Goal: Find specific page/section: Find specific page/section

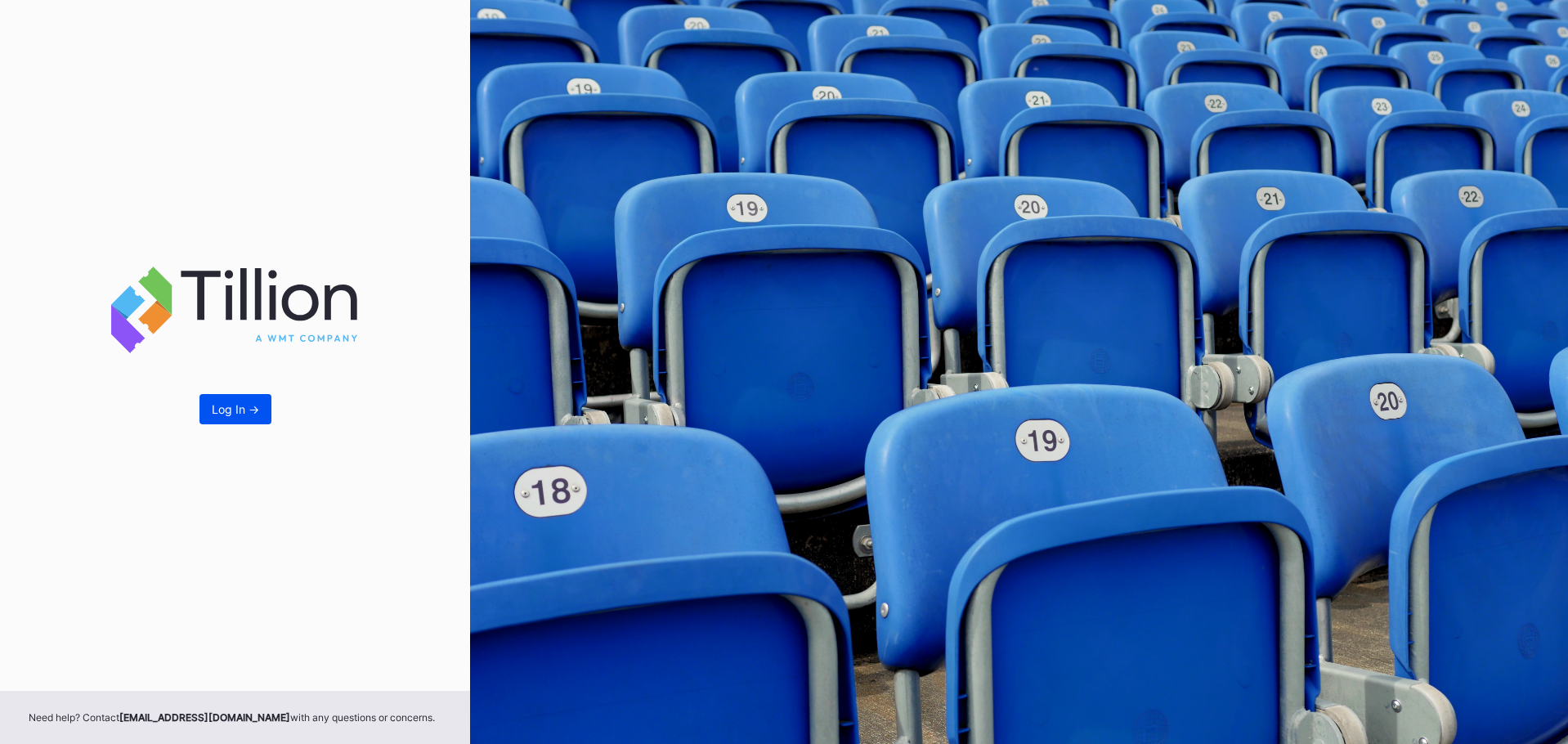
click at [225, 419] on button "Log In ->" at bounding box center [235, 409] width 71 height 30
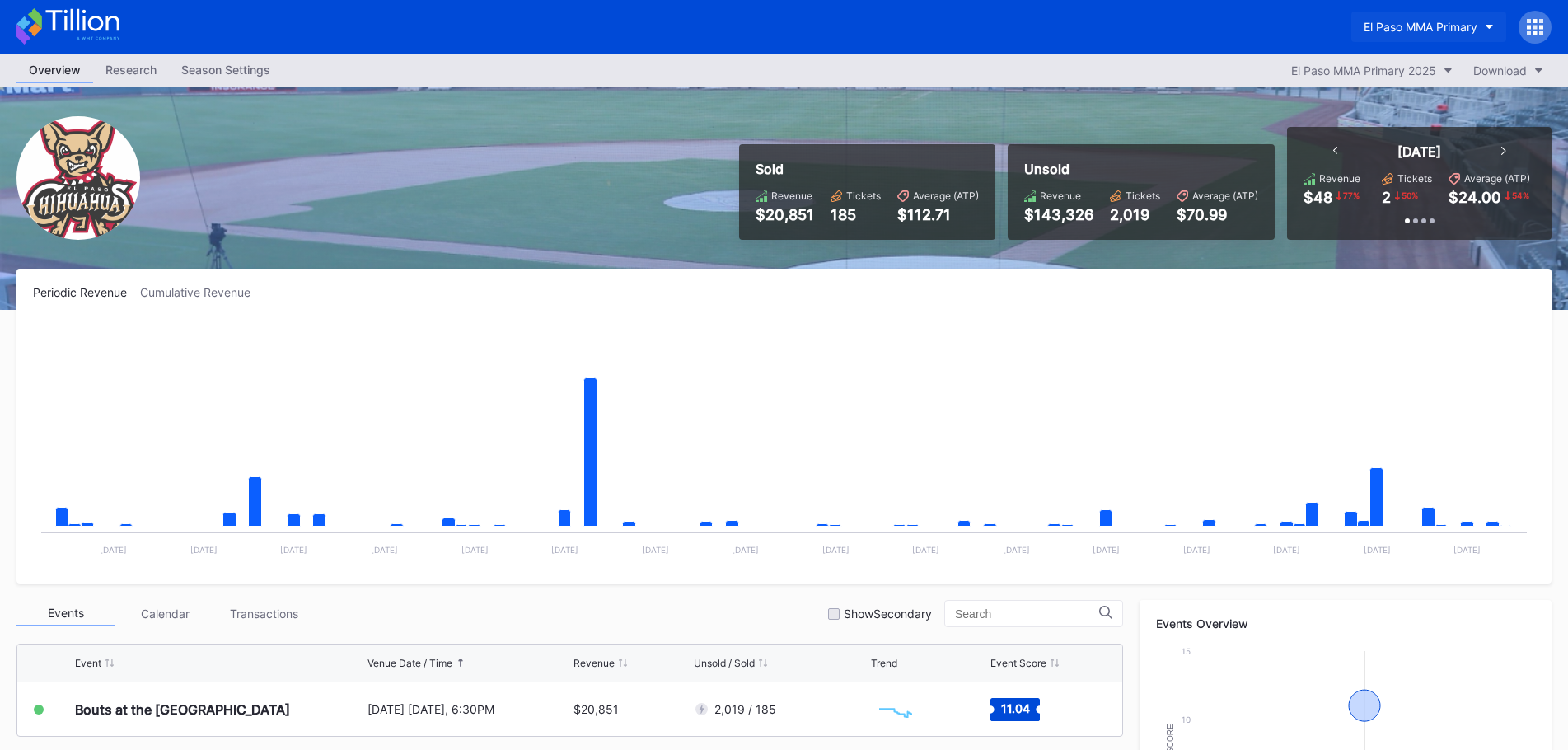
click at [1435, 21] on div "El Paso MMA Primary" at bounding box center [1420, 27] width 113 height 14
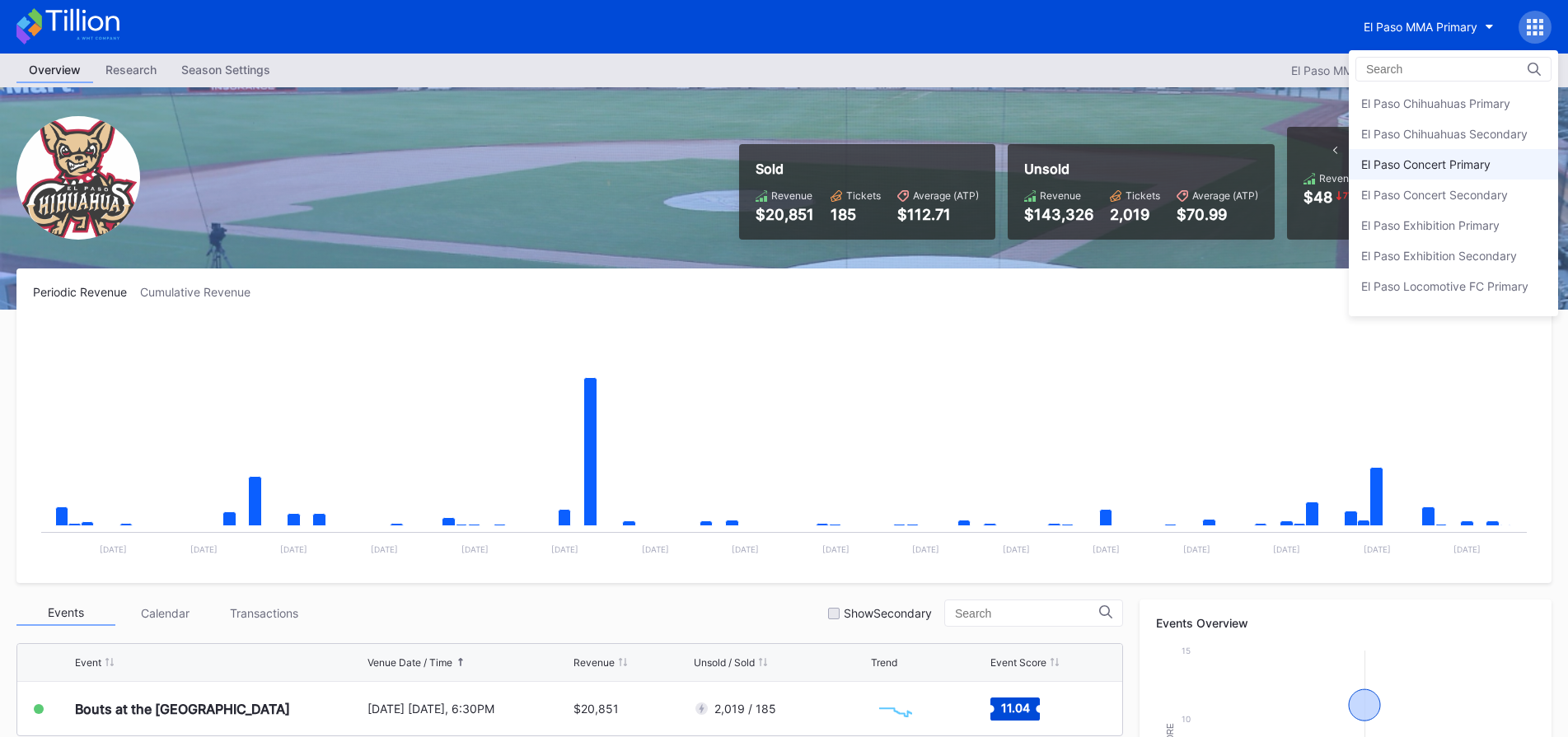
click at [1425, 161] on div "El Paso Concert Primary" at bounding box center [1426, 165] width 129 height 14
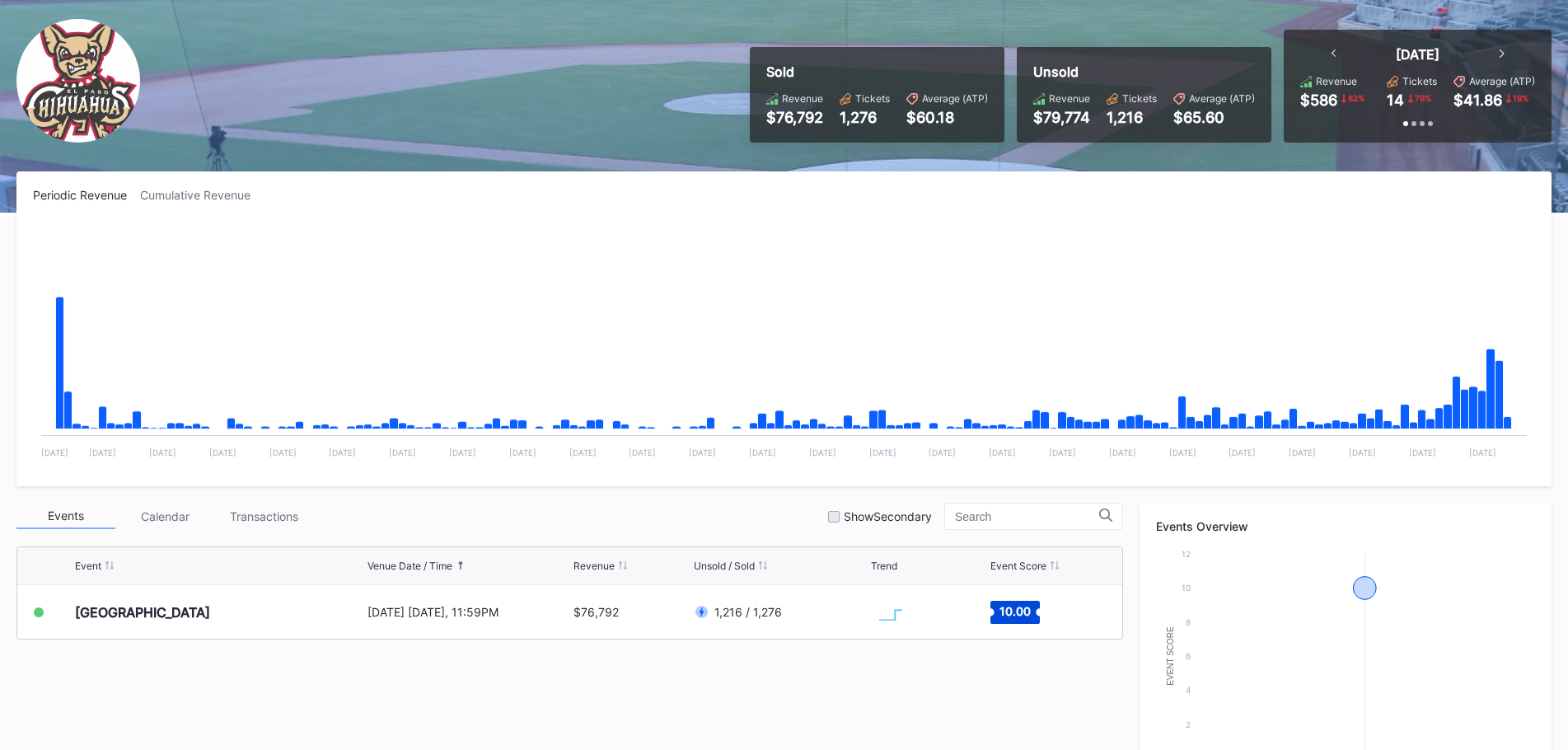
scroll to position [248, 0]
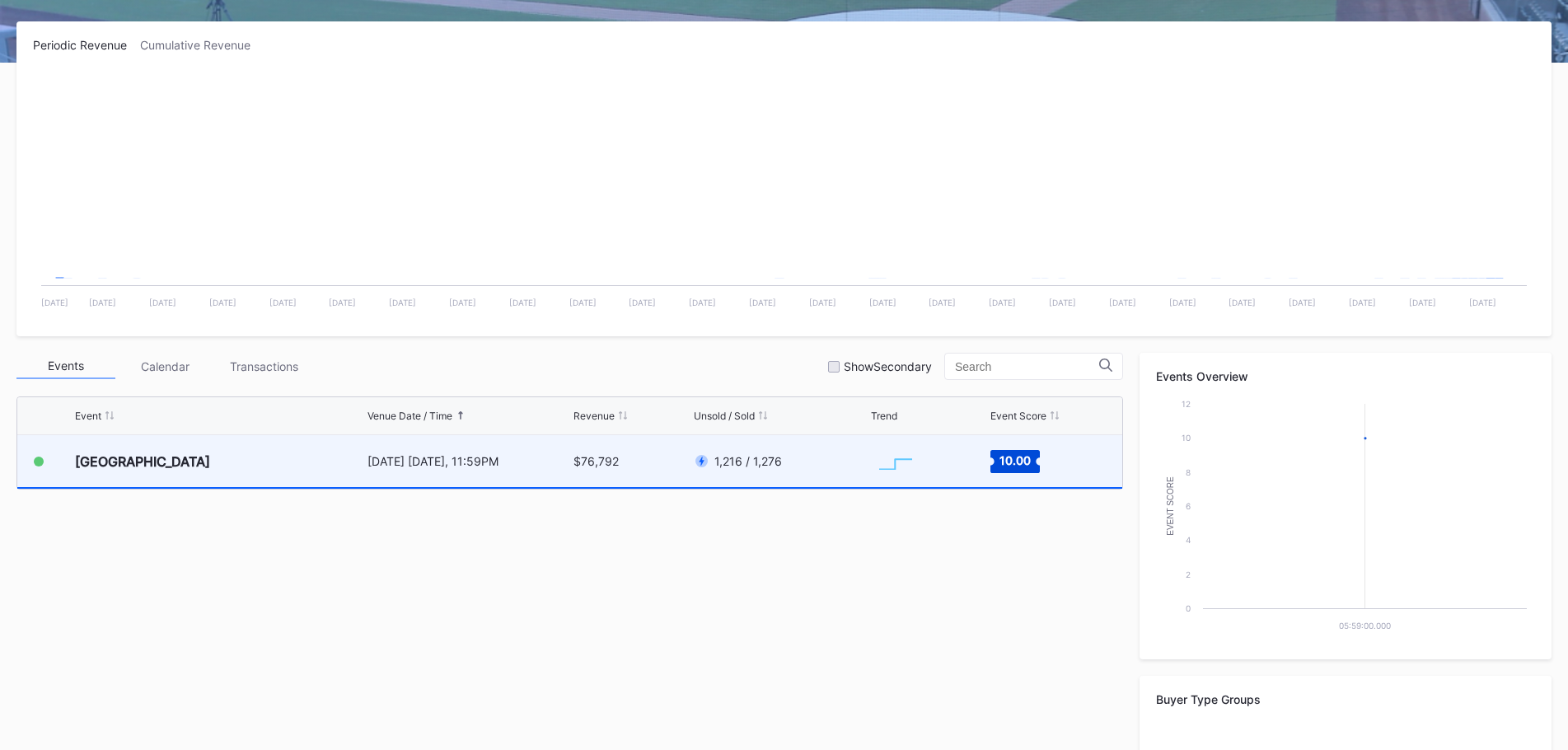
click at [823, 475] on div "1,216 / 1,276" at bounding box center [780, 461] width 173 height 52
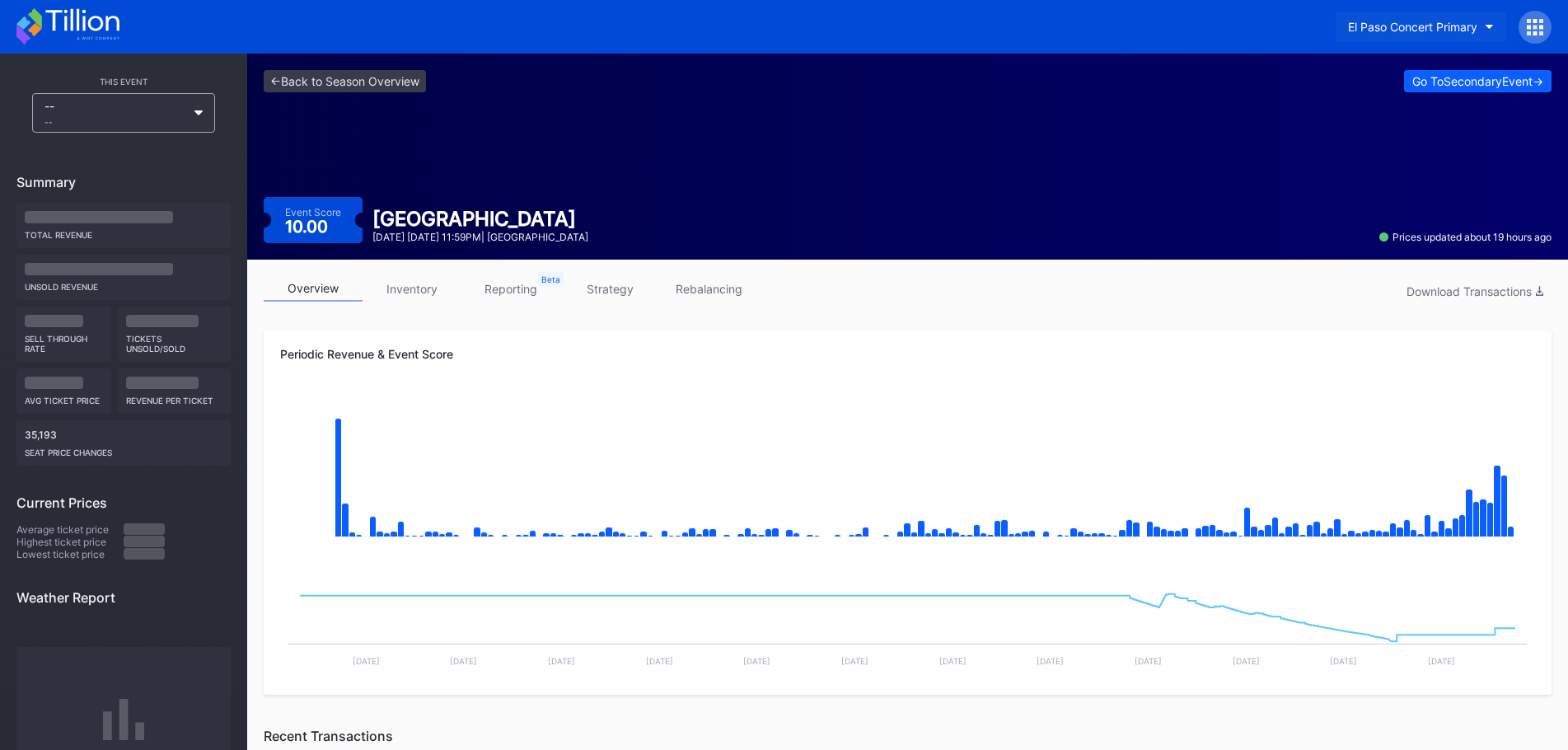
click at [1423, 33] on div "El Paso Concert Primary" at bounding box center [1412, 27] width 129 height 14
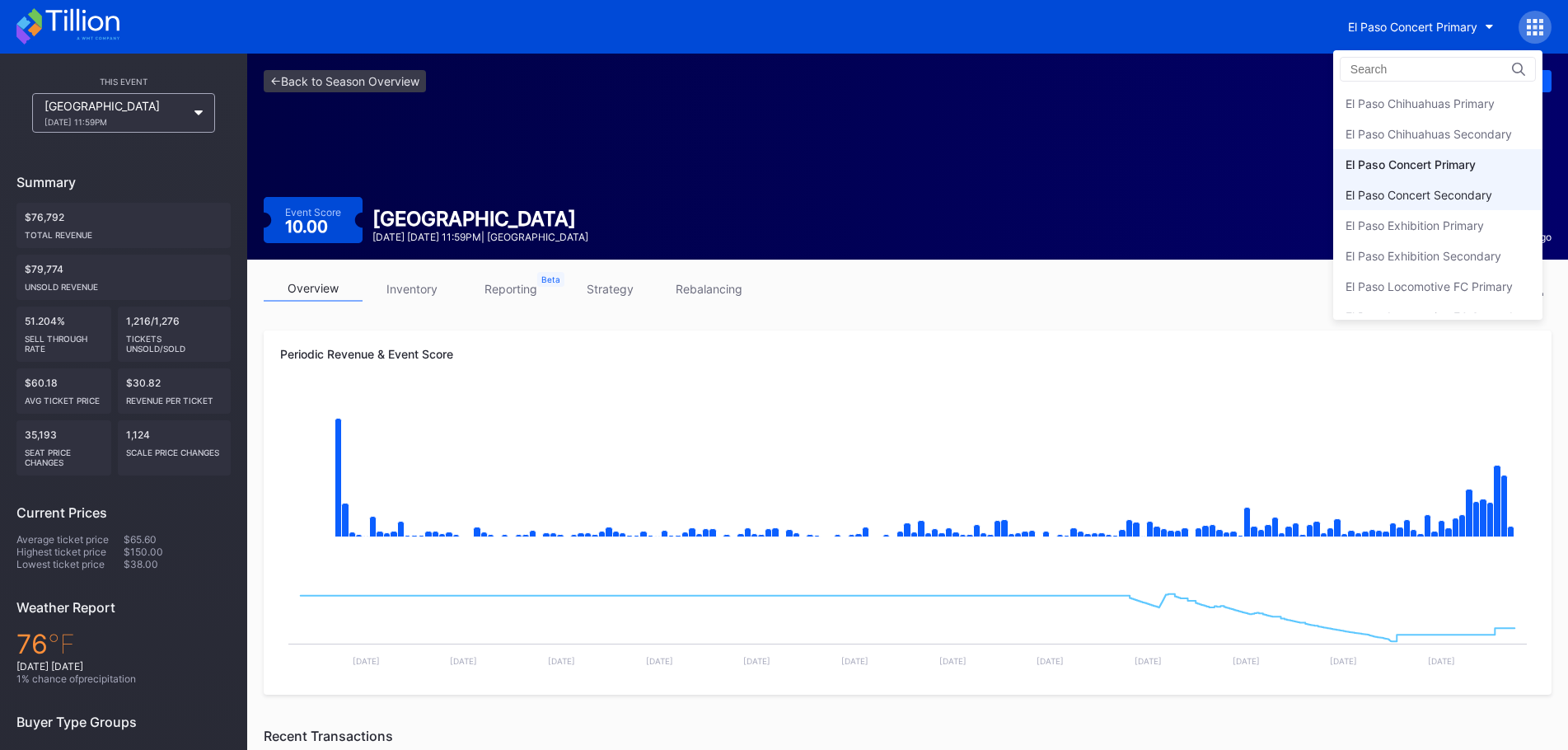
click at [1448, 200] on div "El Paso Concert Secondary" at bounding box center [1419, 194] width 147 height 14
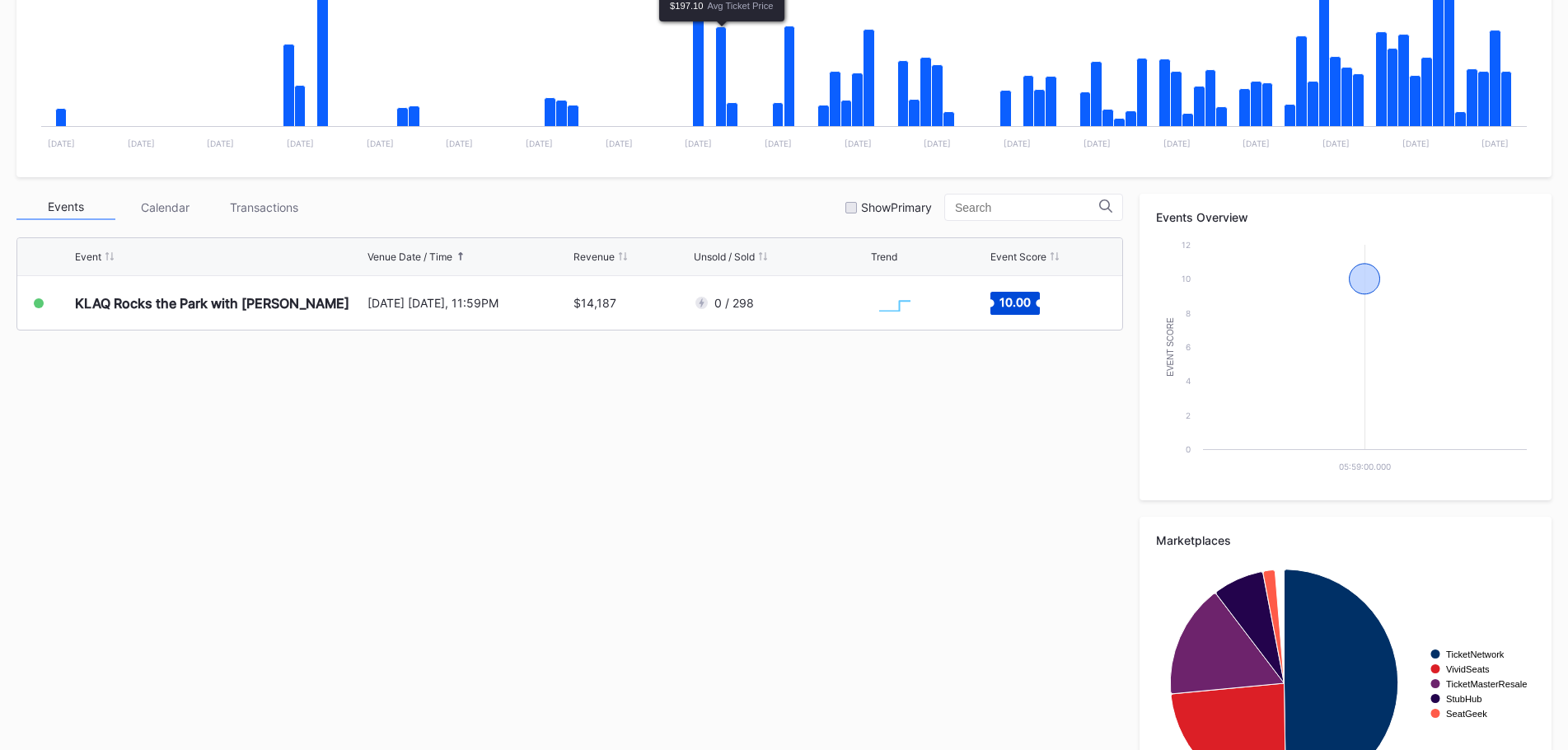
scroll to position [412, 0]
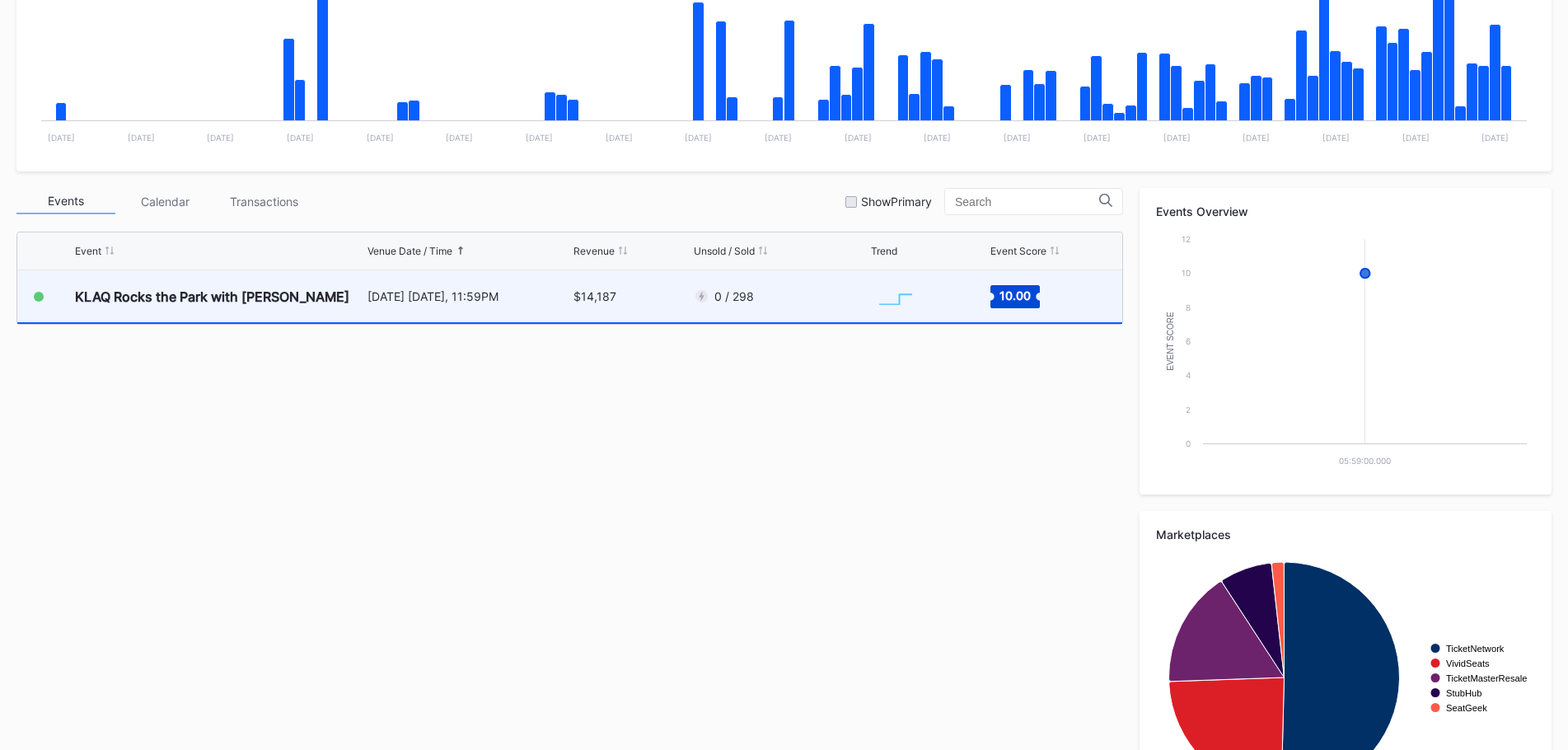
click at [665, 292] on div "$14,187" at bounding box center [631, 296] width 115 height 52
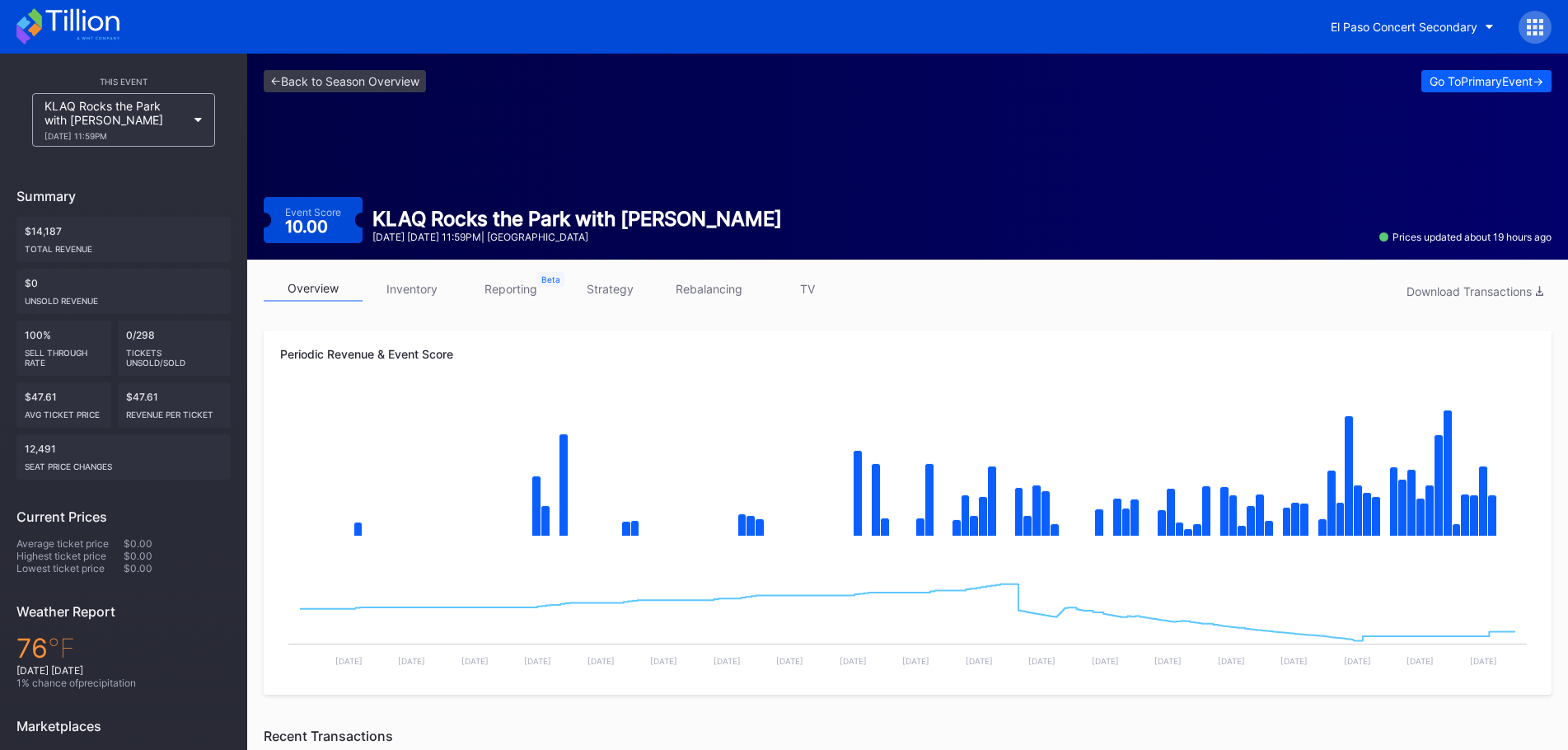
click at [621, 295] on link "strategy" at bounding box center [610, 289] width 99 height 26
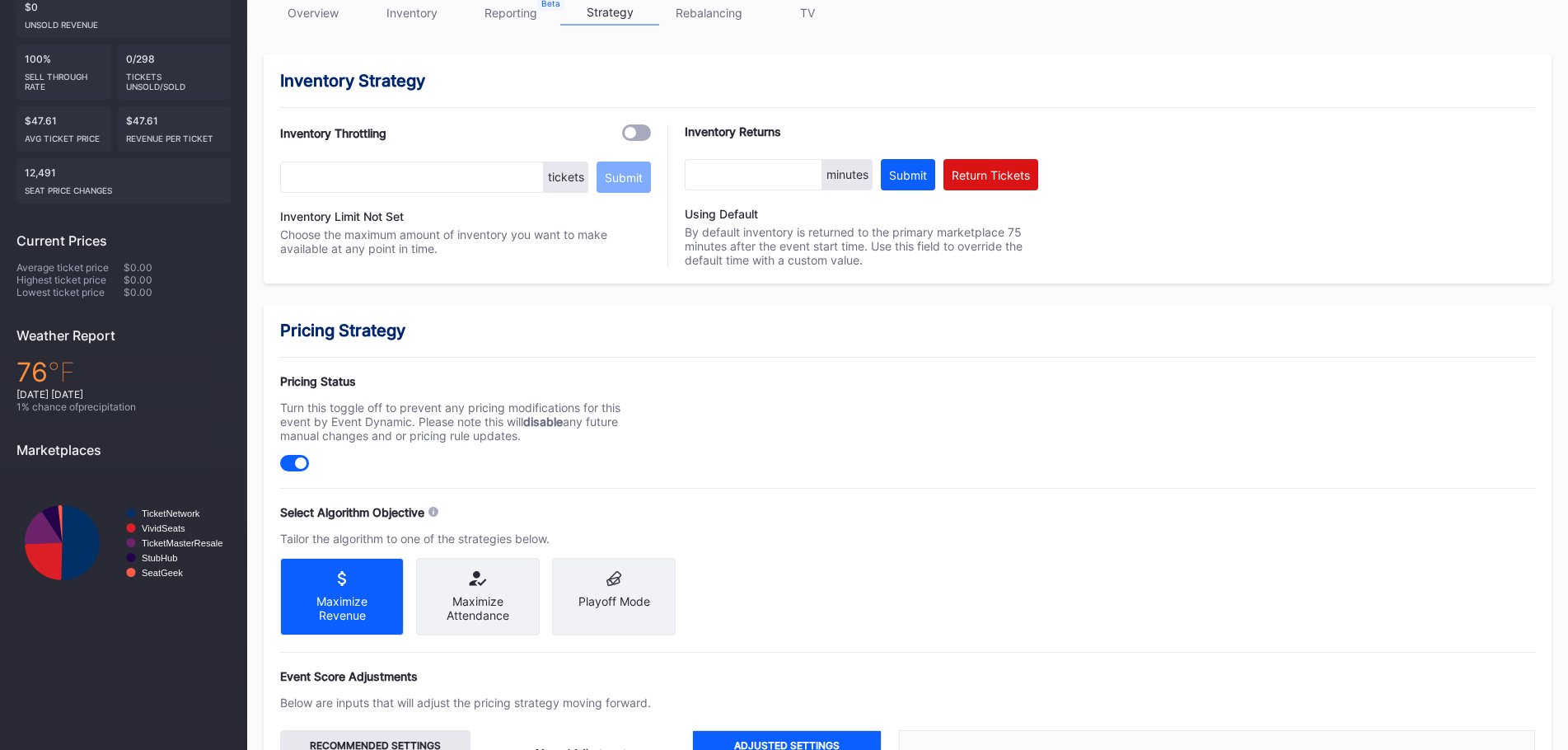
scroll to position [83, 0]
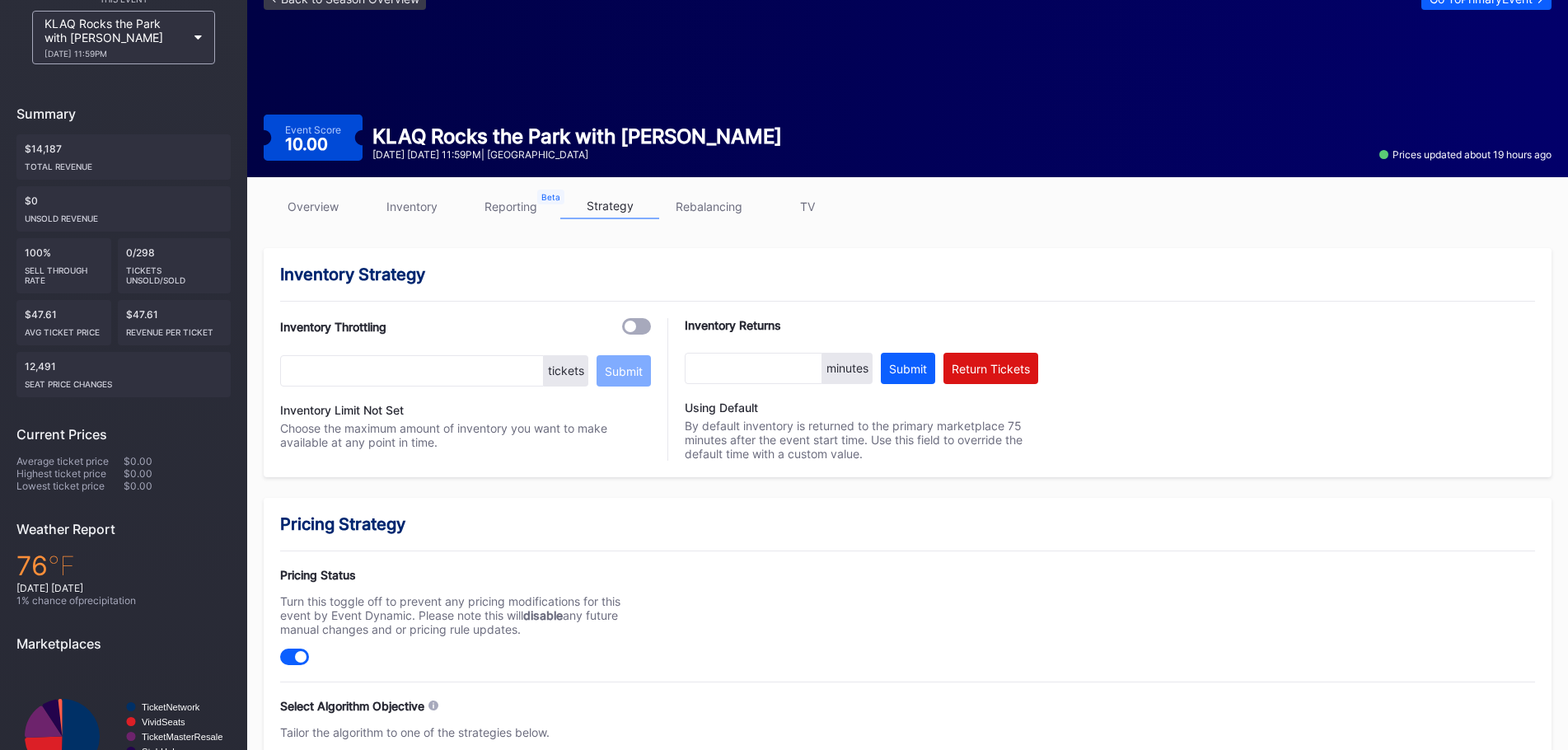
click at [680, 207] on link "rebalancing" at bounding box center [709, 206] width 99 height 26
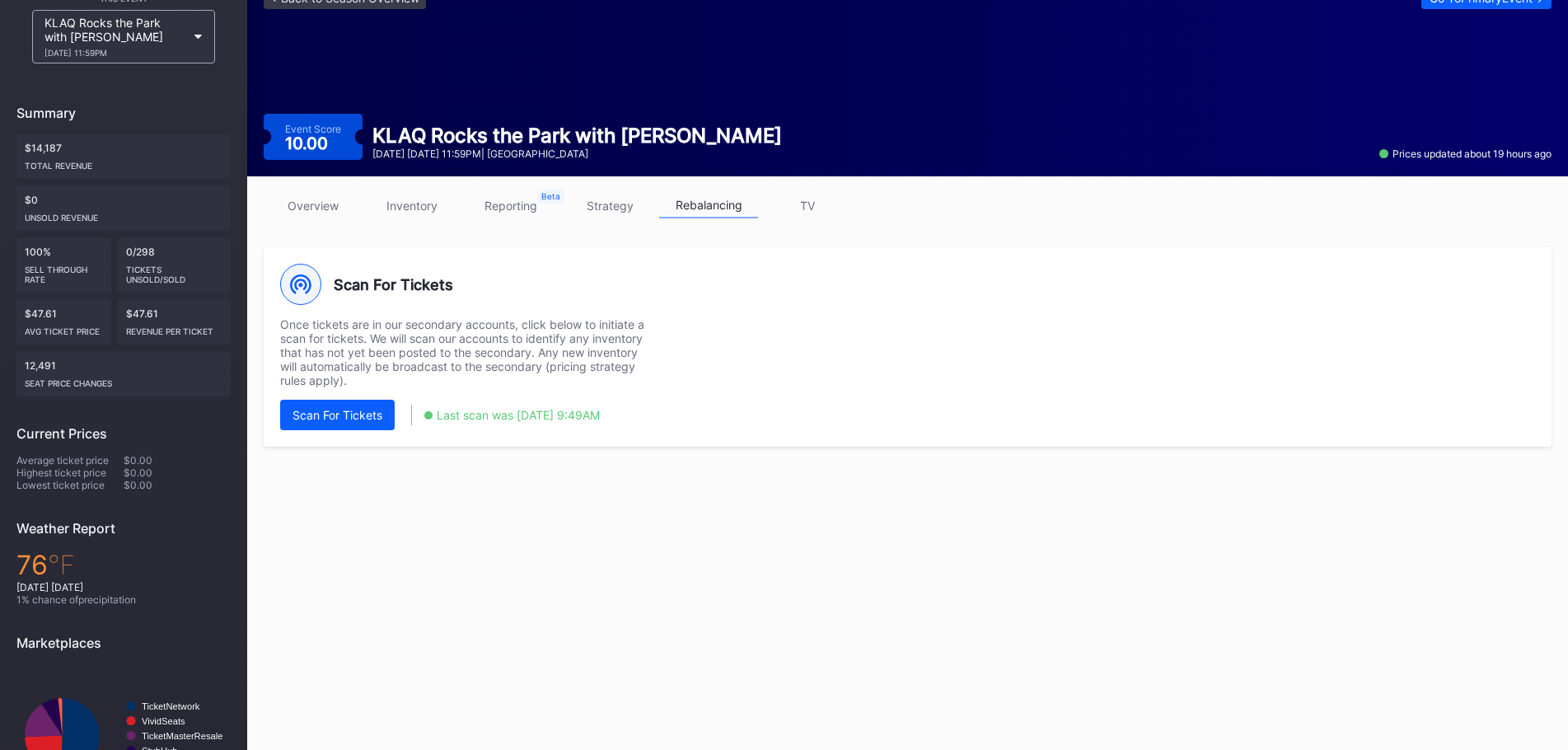
scroll to position [158, 0]
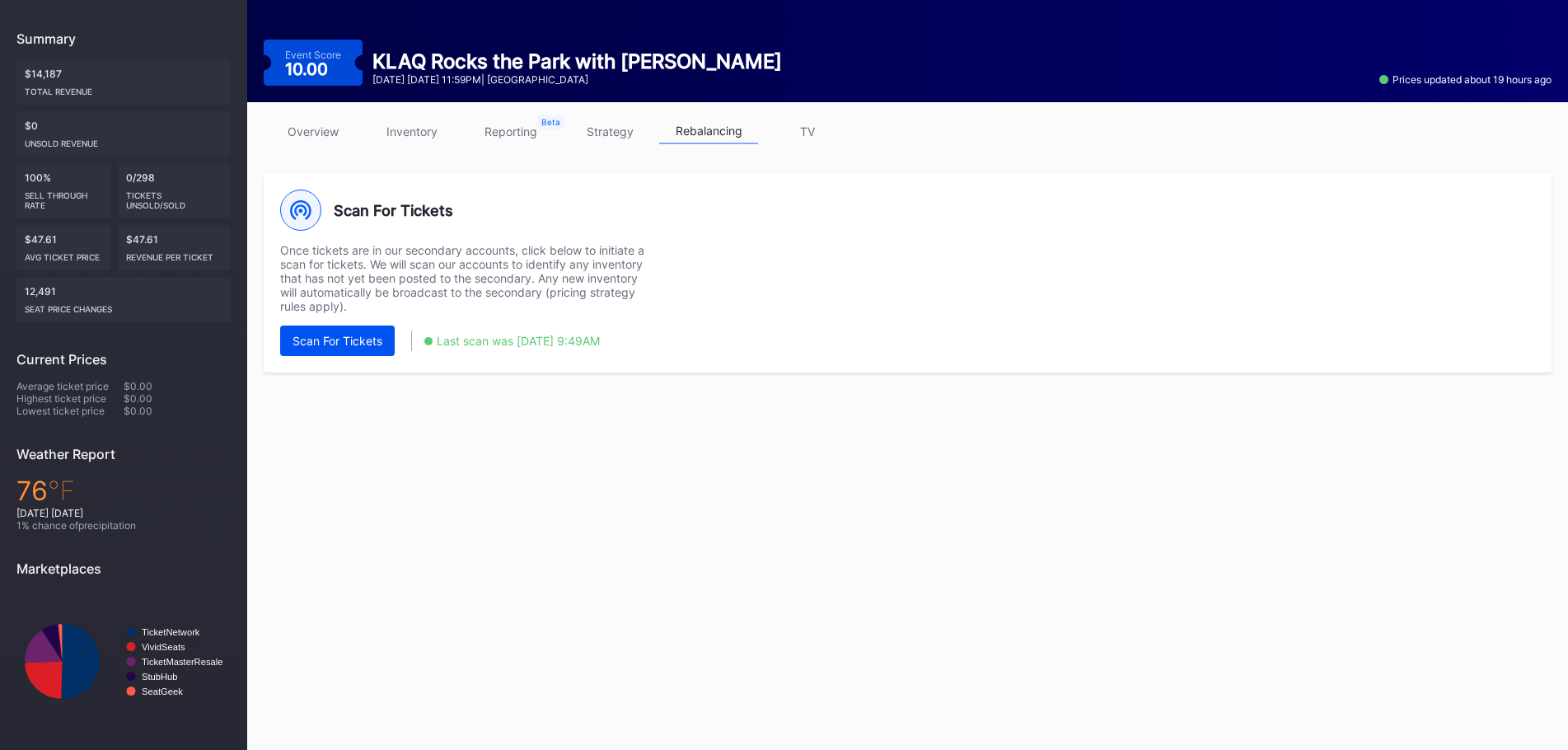
click at [315, 339] on div "Scan For Tickets" at bounding box center [336, 340] width 90 height 14
click at [306, 131] on link "overview" at bounding box center [313, 131] width 99 height 26
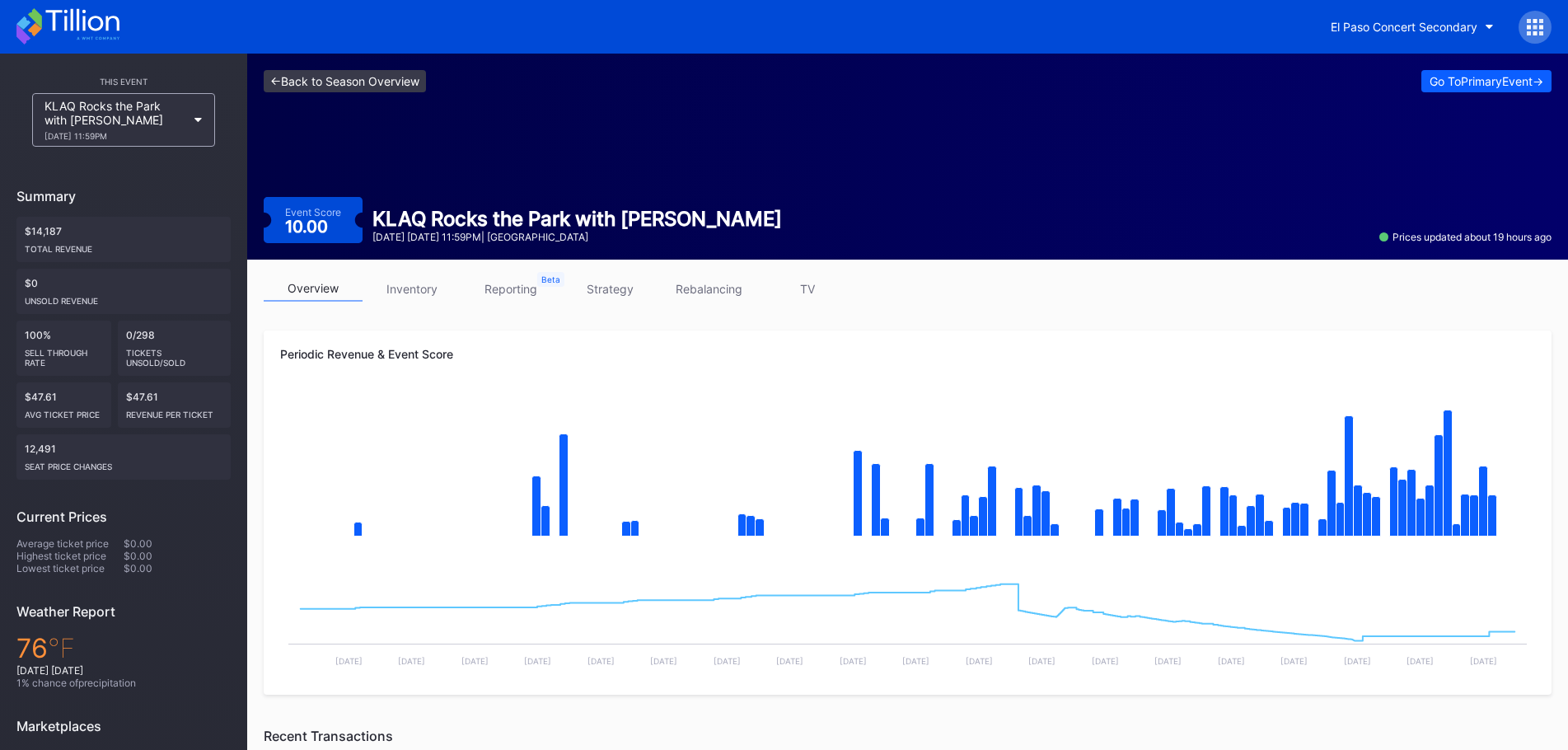
click at [364, 89] on link "<- Back to Season Overview" at bounding box center [344, 81] width 163 height 23
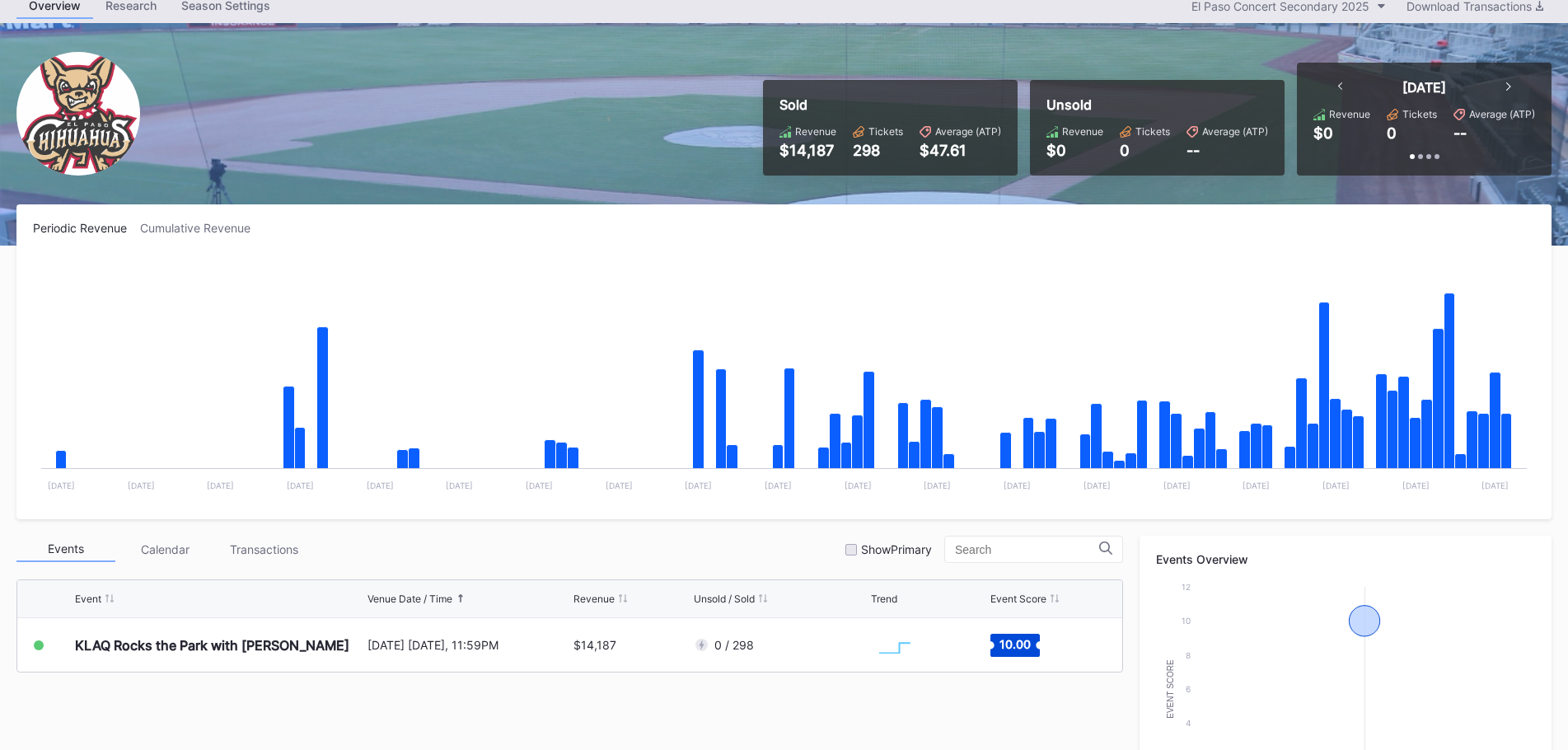
scroll to position [165, 0]
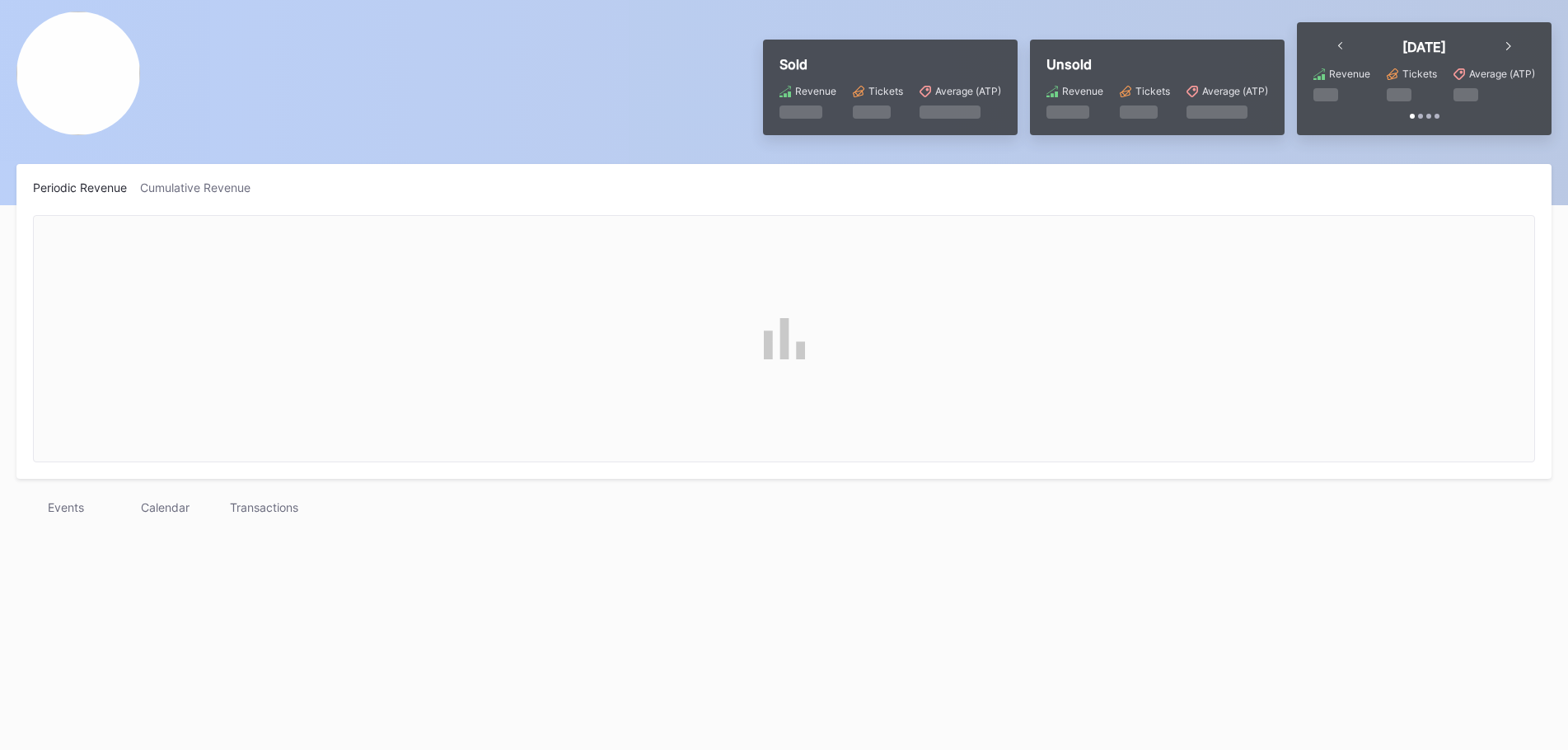
scroll to position [105, 0]
